Goal: Task Accomplishment & Management: Manage account settings

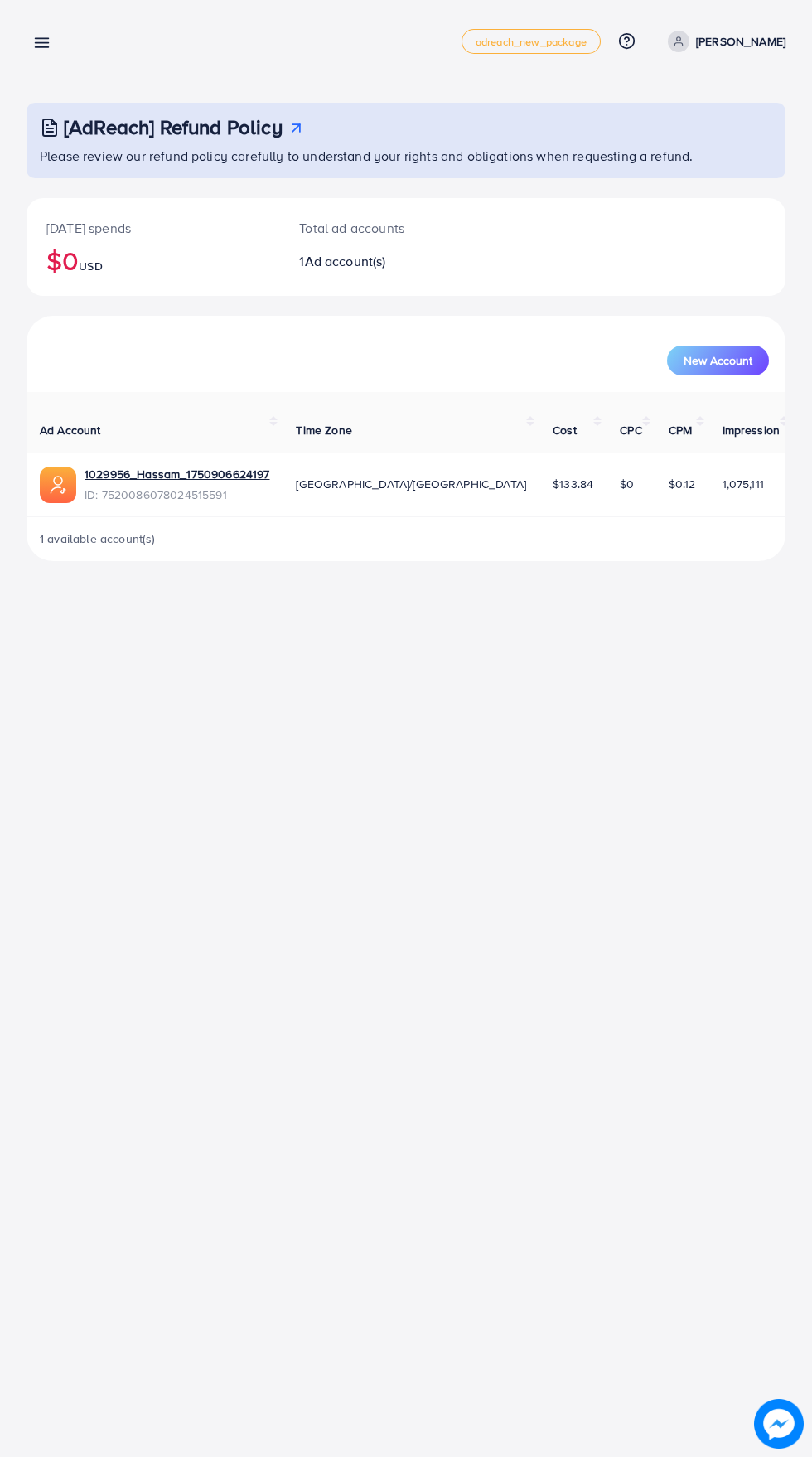
click at [42, 44] on line at bounding box center [42, 44] width 13 height 0
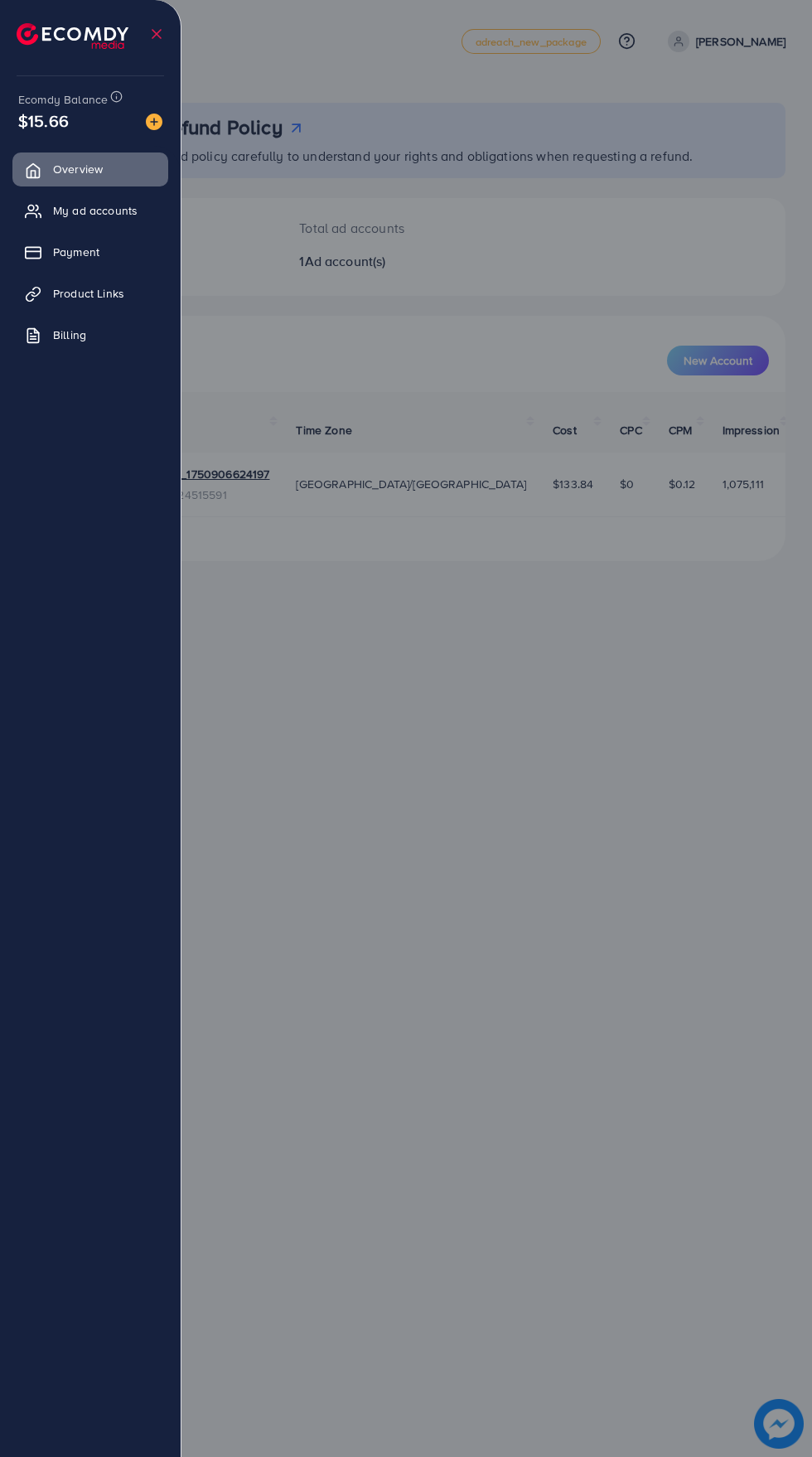
click at [131, 238] on link "Payment" at bounding box center [90, 252] width 156 height 33
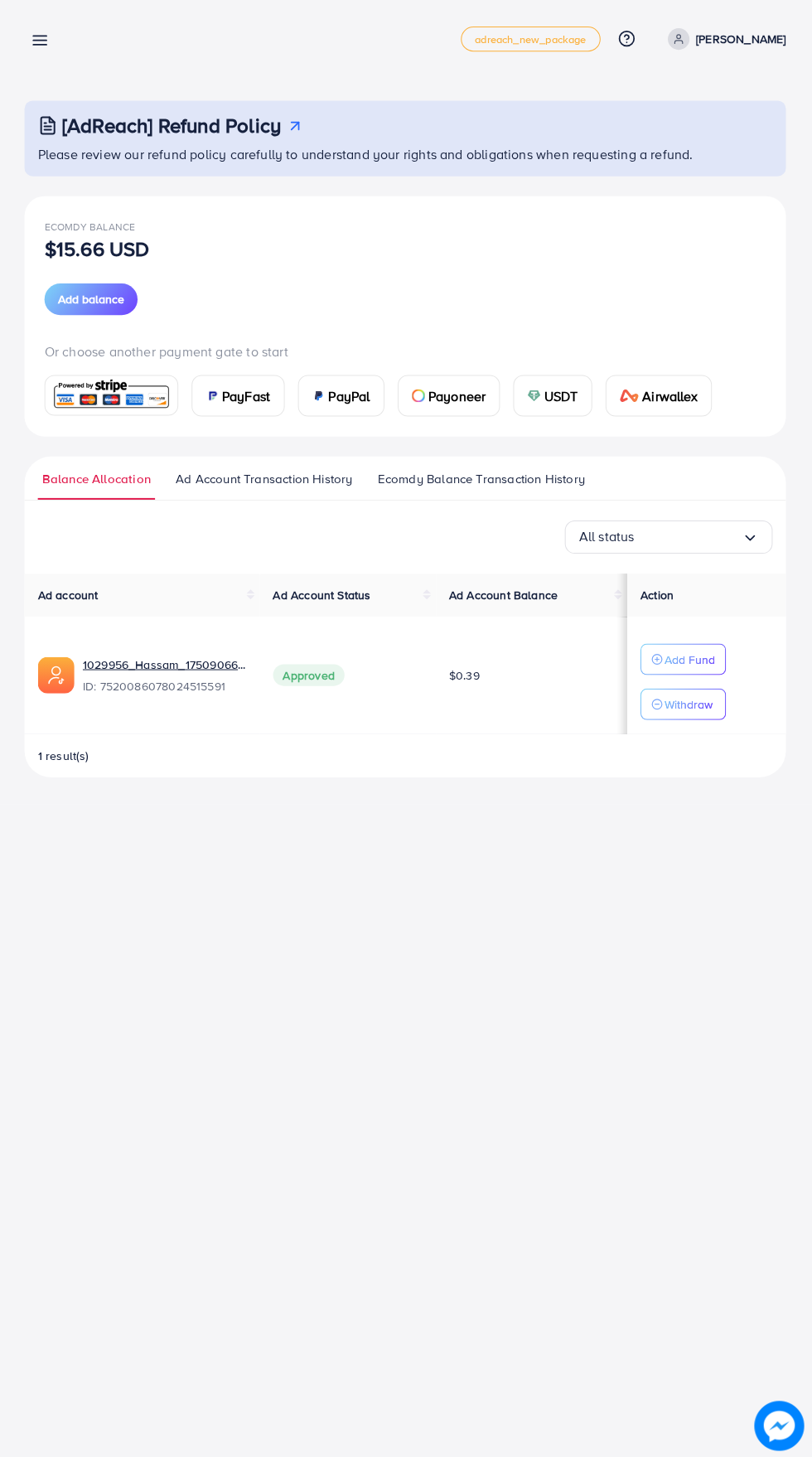
click at [698, 658] on p "Add Fund" at bounding box center [689, 659] width 50 height 20
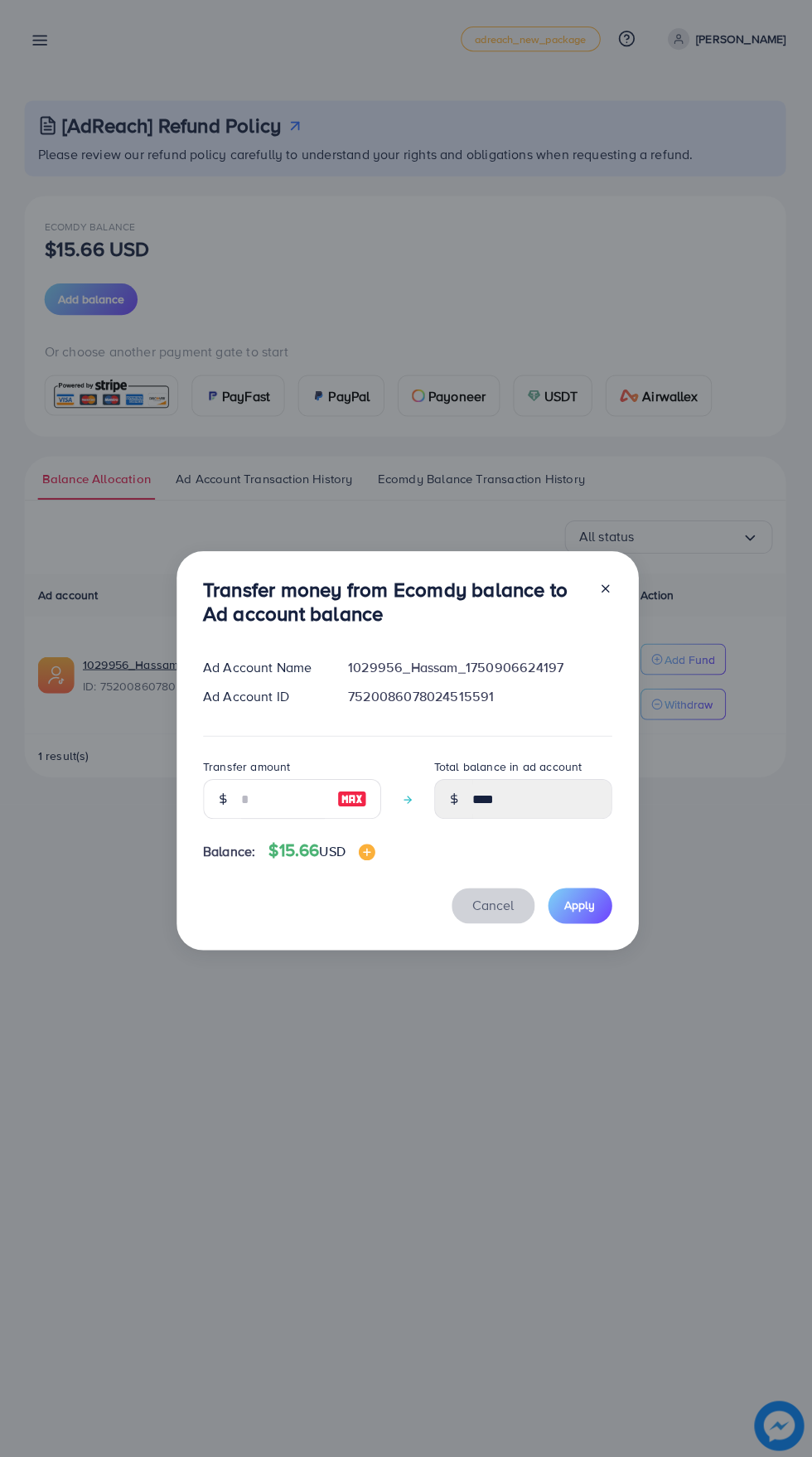
click at [492, 906] on span "Cancel" at bounding box center [494, 904] width 42 height 18
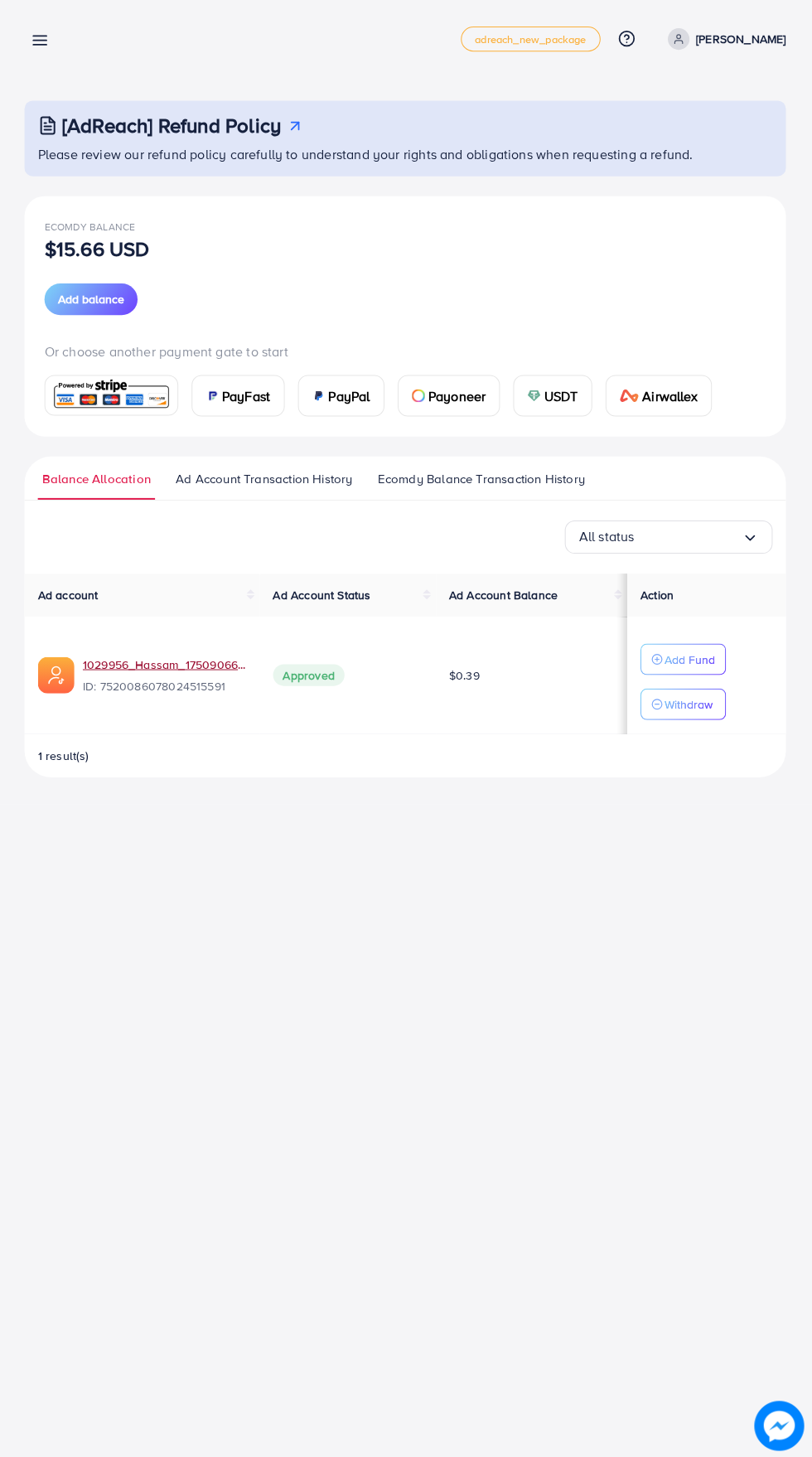
click at [171, 668] on link "1029956_Hassam_1750906624197" at bounding box center [166, 664] width 164 height 17
